Goal: Use online tool/utility: Use online tool/utility

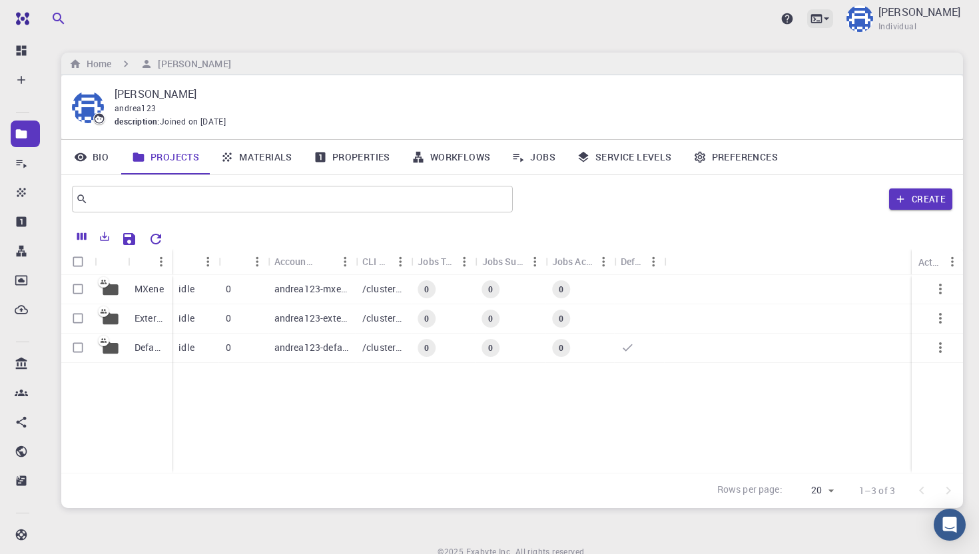
click at [822, 15] on icon at bounding box center [816, 18] width 11 height 9
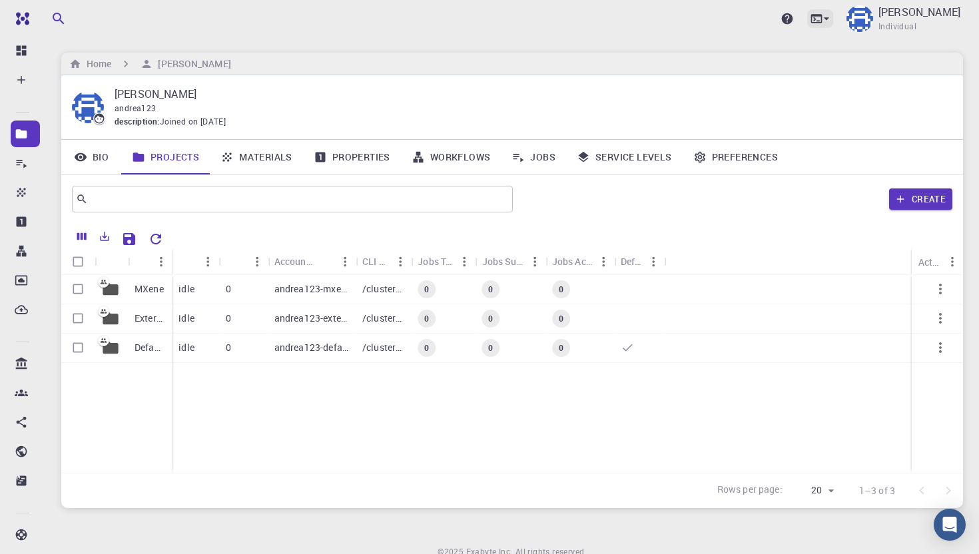
click at [823, 14] on icon at bounding box center [816, 18] width 13 height 13
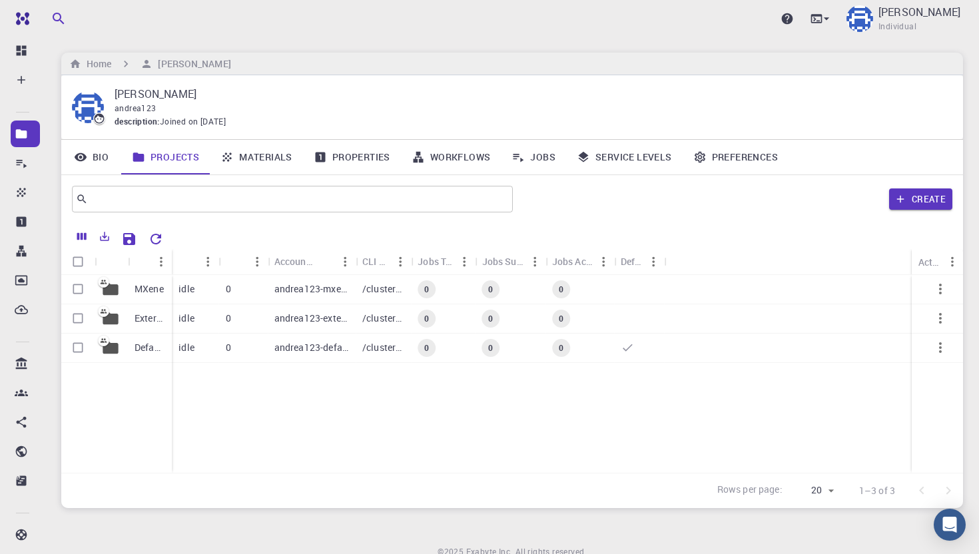
click at [148, 288] on p "MXene" at bounding box center [148, 288] width 29 height 13
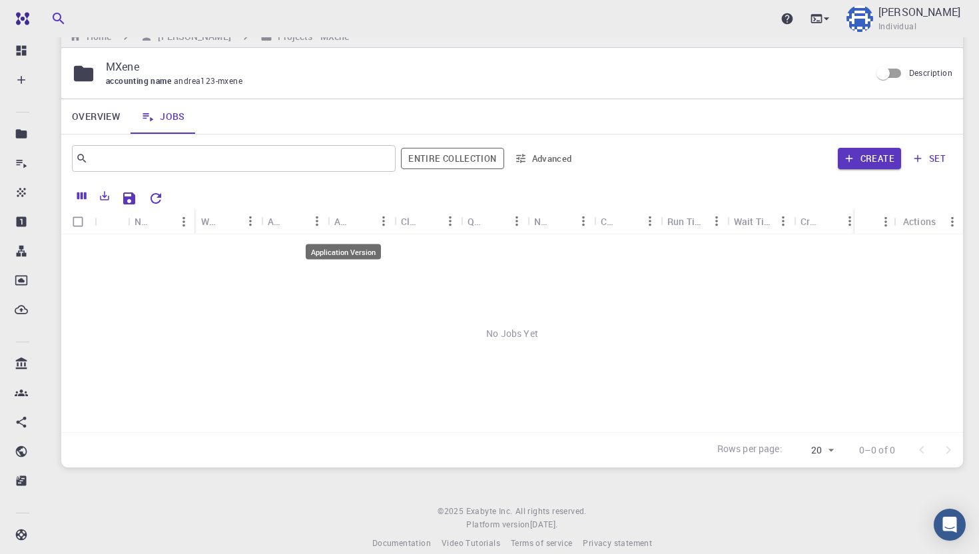
scroll to position [47, 0]
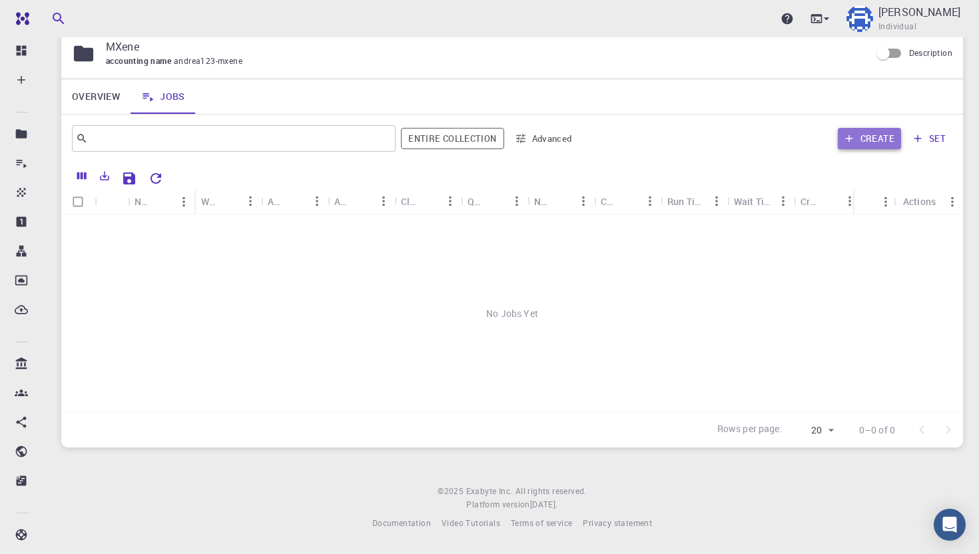
click at [842, 142] on button "Create" at bounding box center [869, 138] width 63 height 21
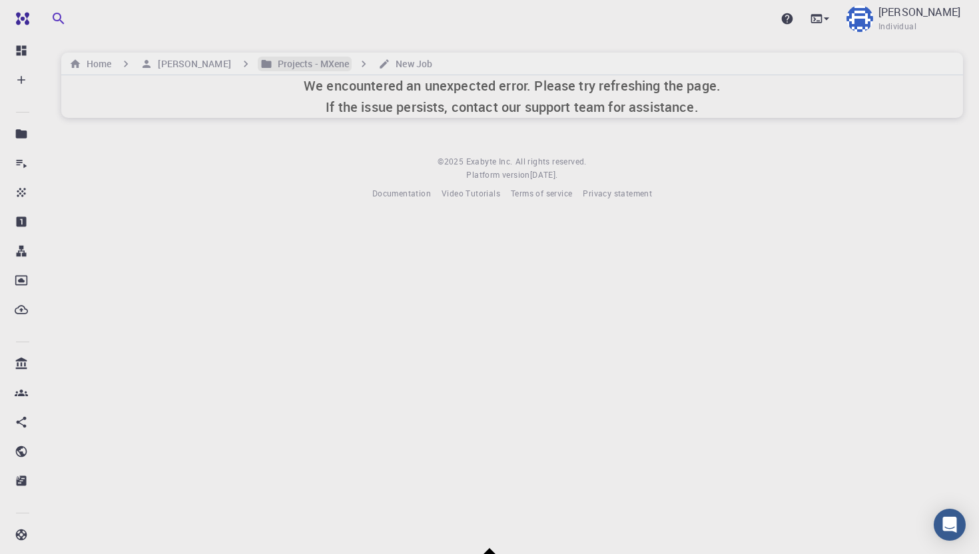
click at [272, 61] on h6 "Projects - MXene" at bounding box center [310, 64] width 77 height 15
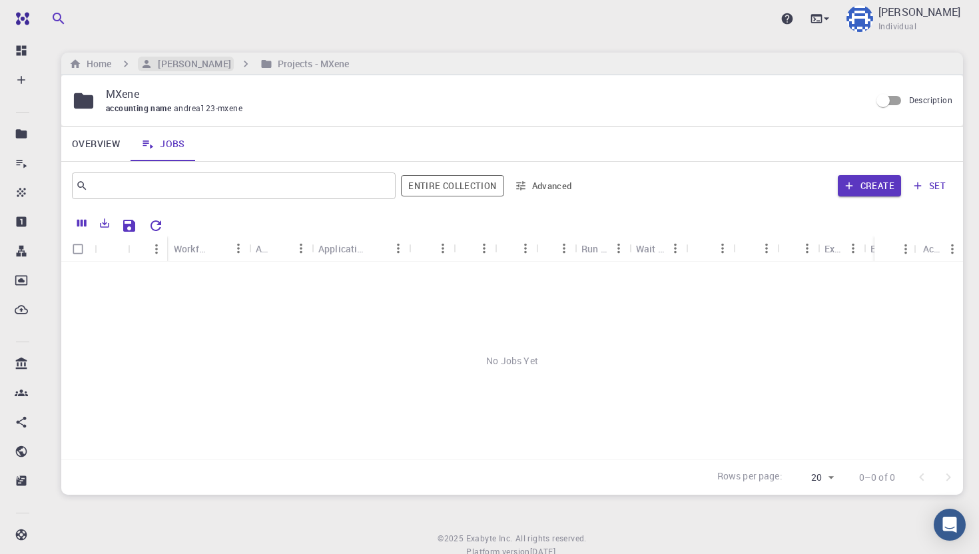
click at [184, 61] on h6 "[PERSON_NAME]" at bounding box center [191, 64] width 78 height 15
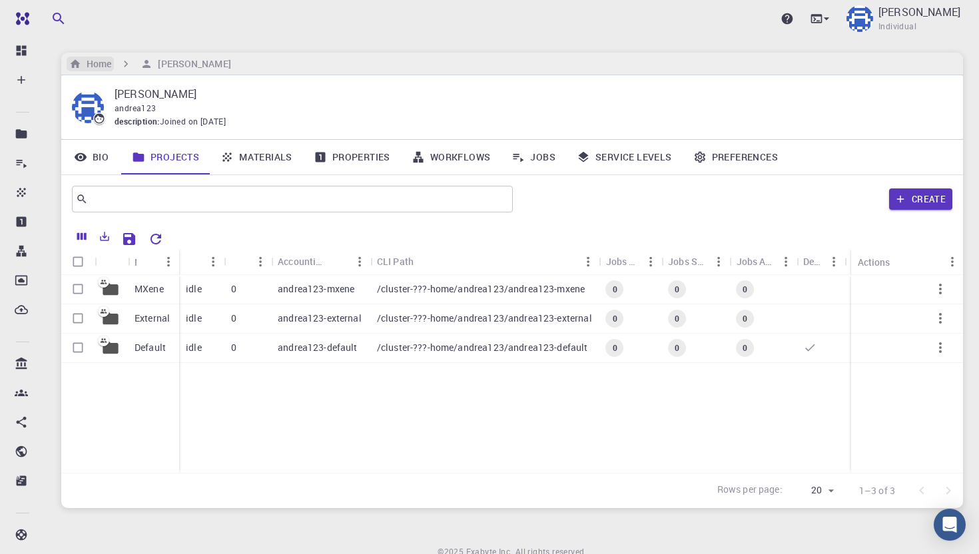
click at [93, 69] on h6 "Home" at bounding box center [96, 64] width 30 height 15
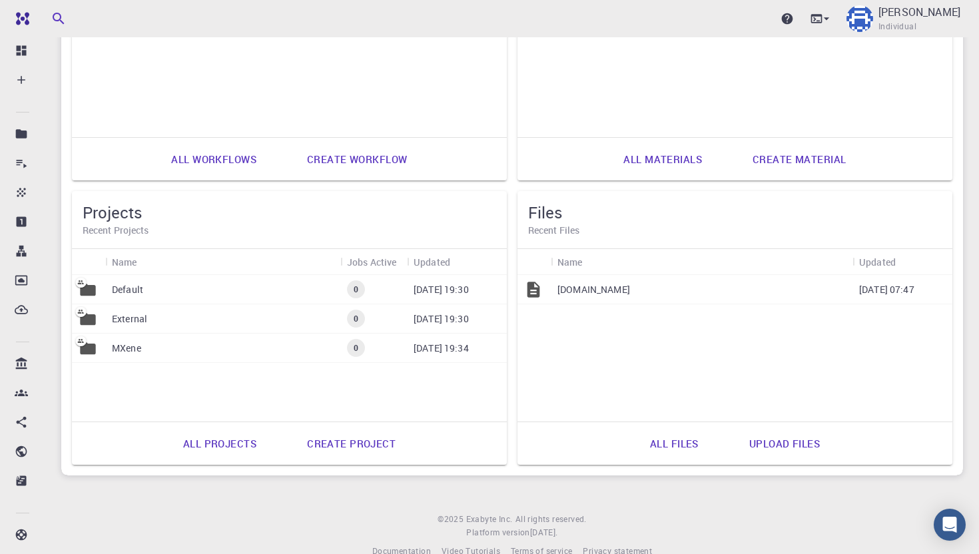
scroll to position [554, 0]
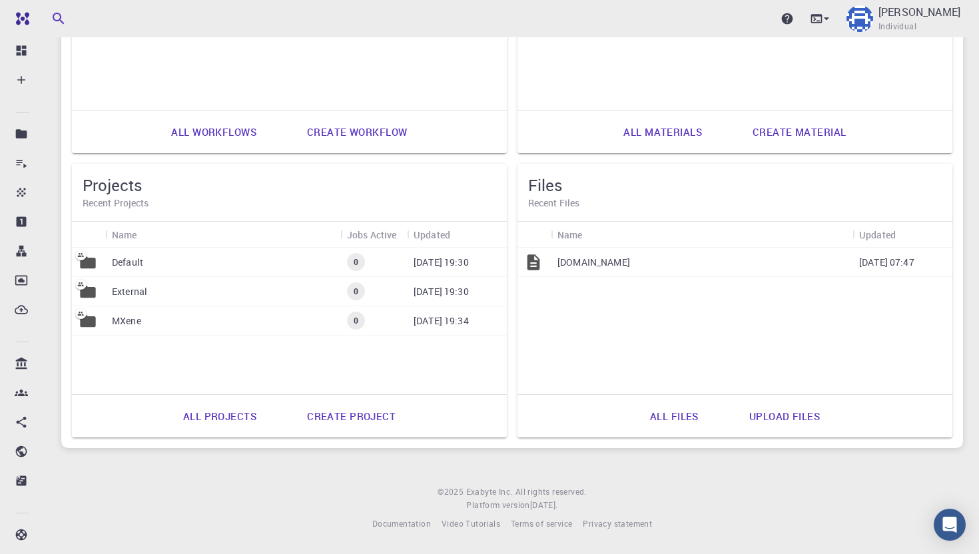
click at [601, 260] on div "[DOMAIN_NAME]" at bounding box center [702, 262] width 302 height 29
click at [588, 263] on div "[DOMAIN_NAME]" at bounding box center [702, 262] width 302 height 29
click at [233, 268] on div "Default" at bounding box center [222, 262] width 235 height 29
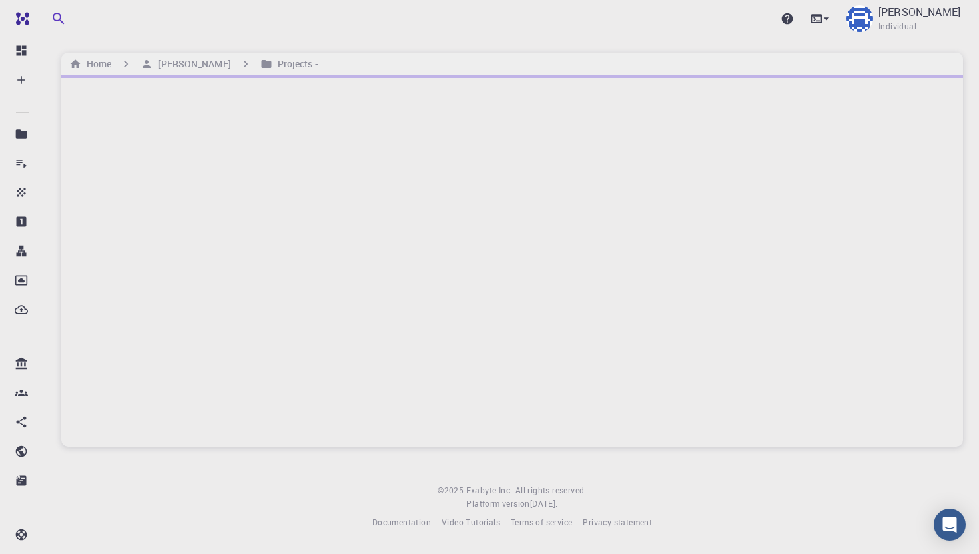
click at [233, 268] on div at bounding box center [512, 261] width 902 height 372
